Goal: Information Seeking & Learning: Learn about a topic

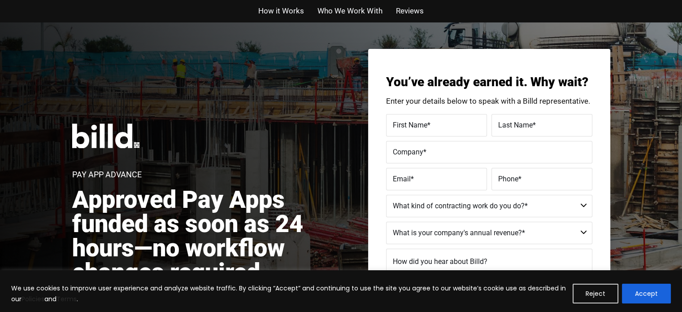
click at [279, 9] on span "How it Works" at bounding box center [281, 10] width 46 height 13
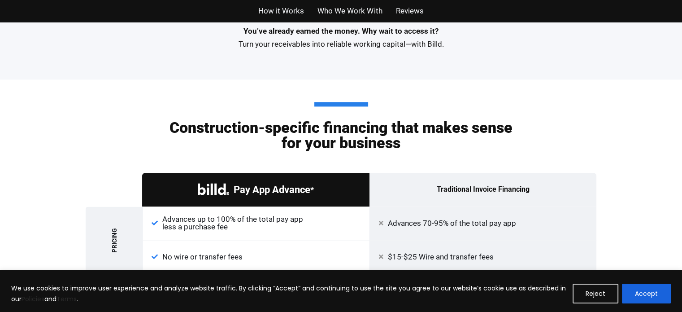
scroll to position [1333, 0]
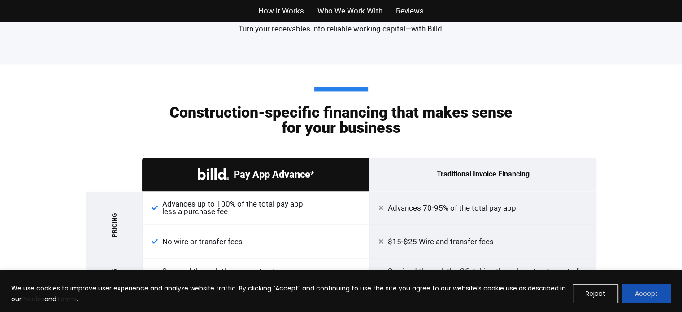
click at [641, 296] on button "Accept" at bounding box center [646, 294] width 49 height 20
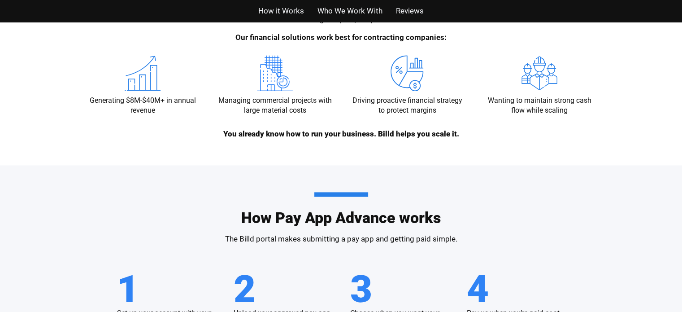
scroll to position [885, 0]
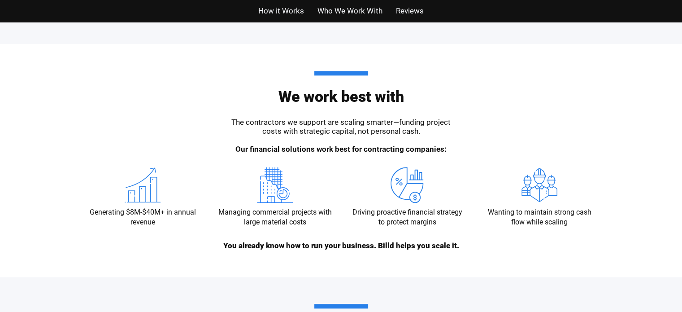
click at [362, 5] on span "Who We Work With" at bounding box center [350, 10] width 65 height 13
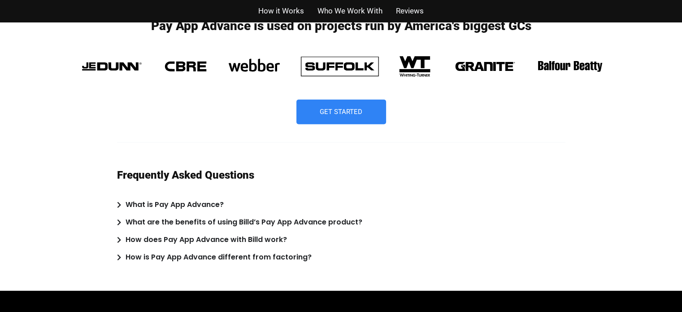
scroll to position [2319, 0]
